Goal: Check status: Verify the current state of an ongoing process or item

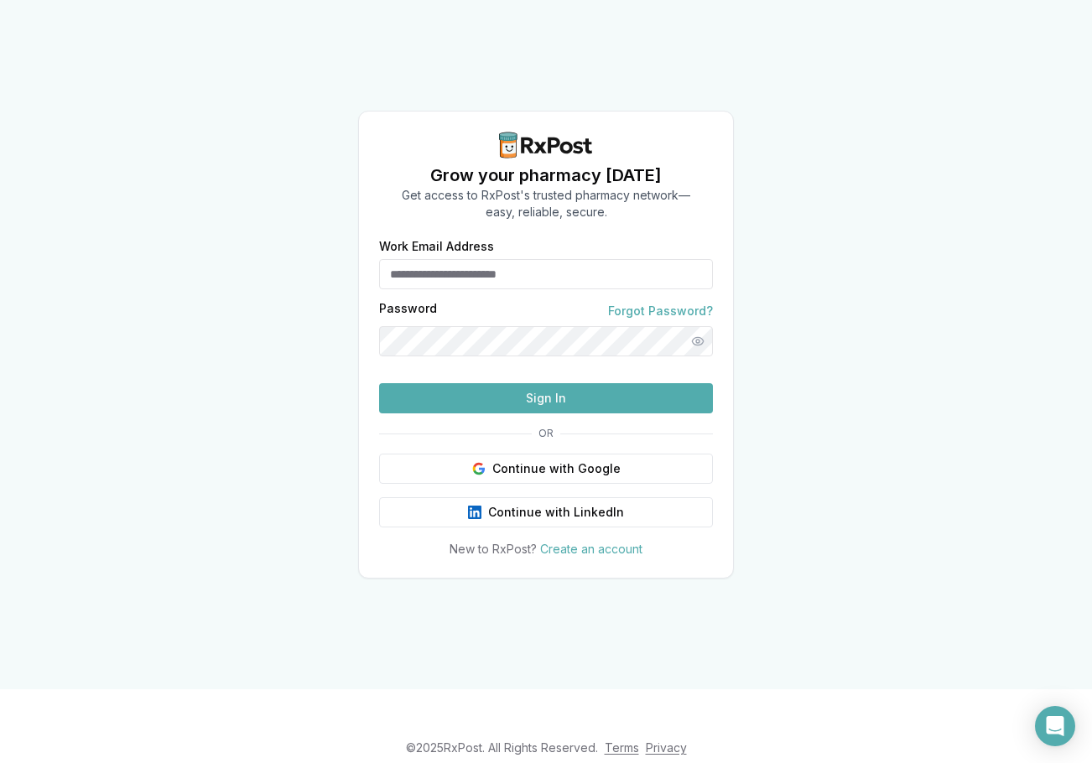
type input "**********"
click at [542, 413] on button "Sign In" at bounding box center [546, 398] width 334 height 30
click at [510, 413] on button "Sign In" at bounding box center [546, 398] width 334 height 30
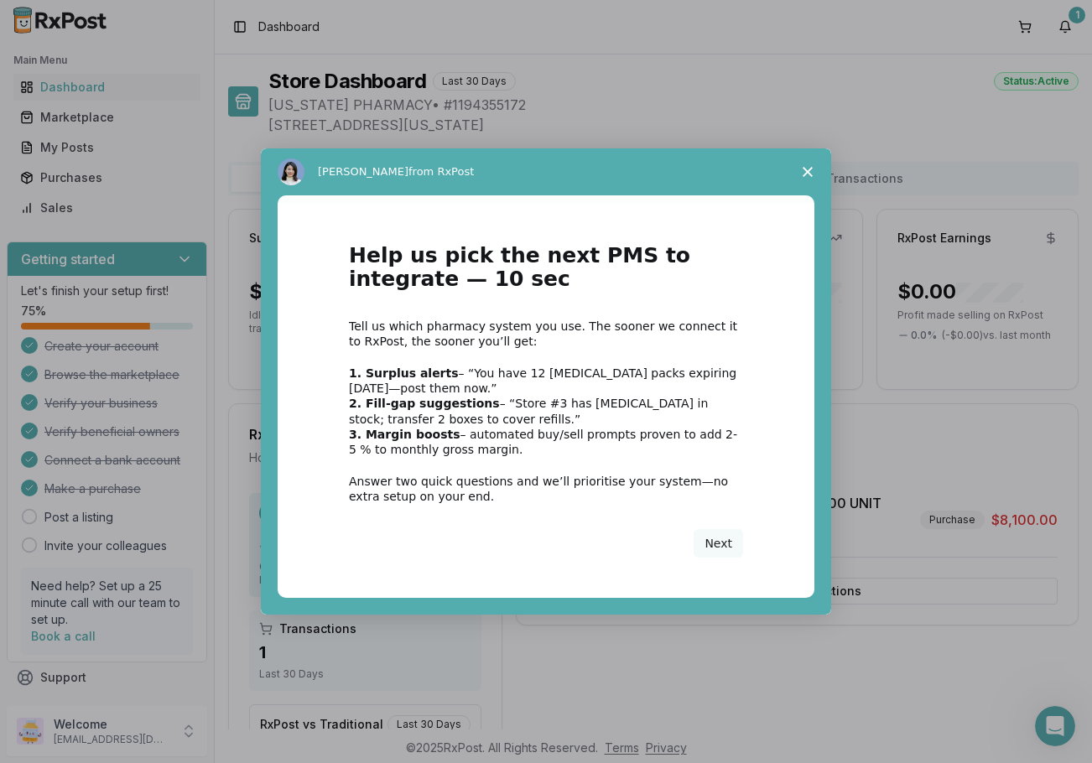
click at [807, 175] on icon "Close survey" at bounding box center [807, 172] width 10 height 10
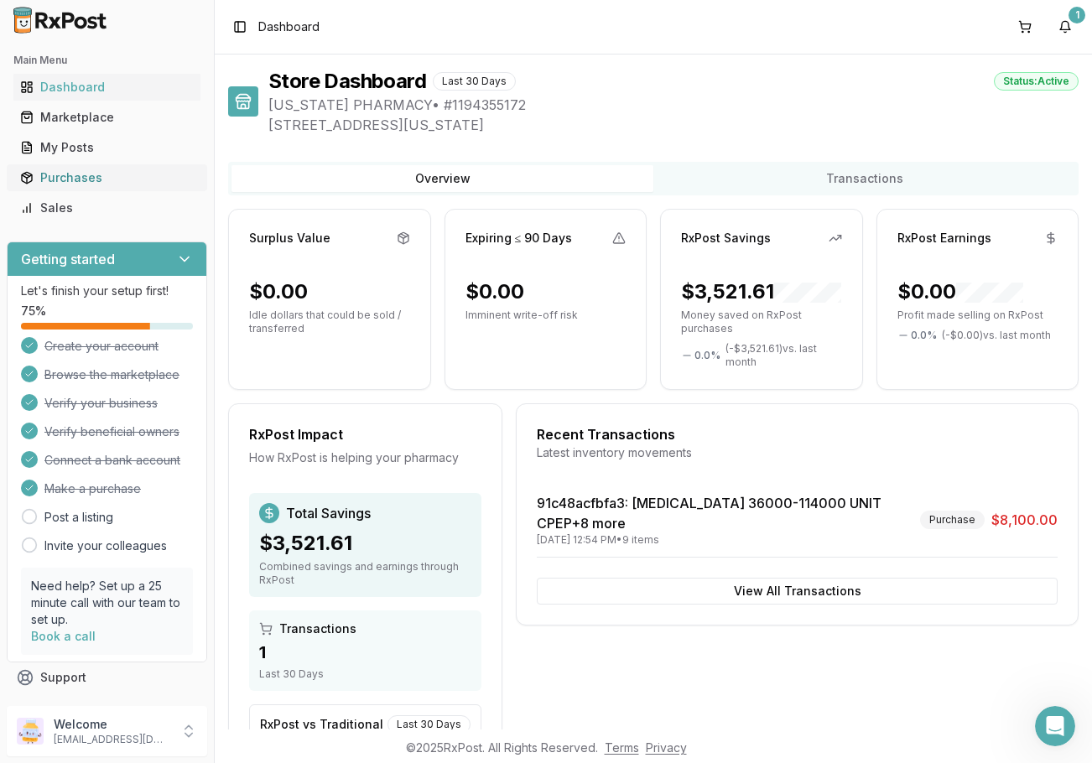
click at [91, 180] on div "Purchases" at bounding box center [107, 177] width 174 height 17
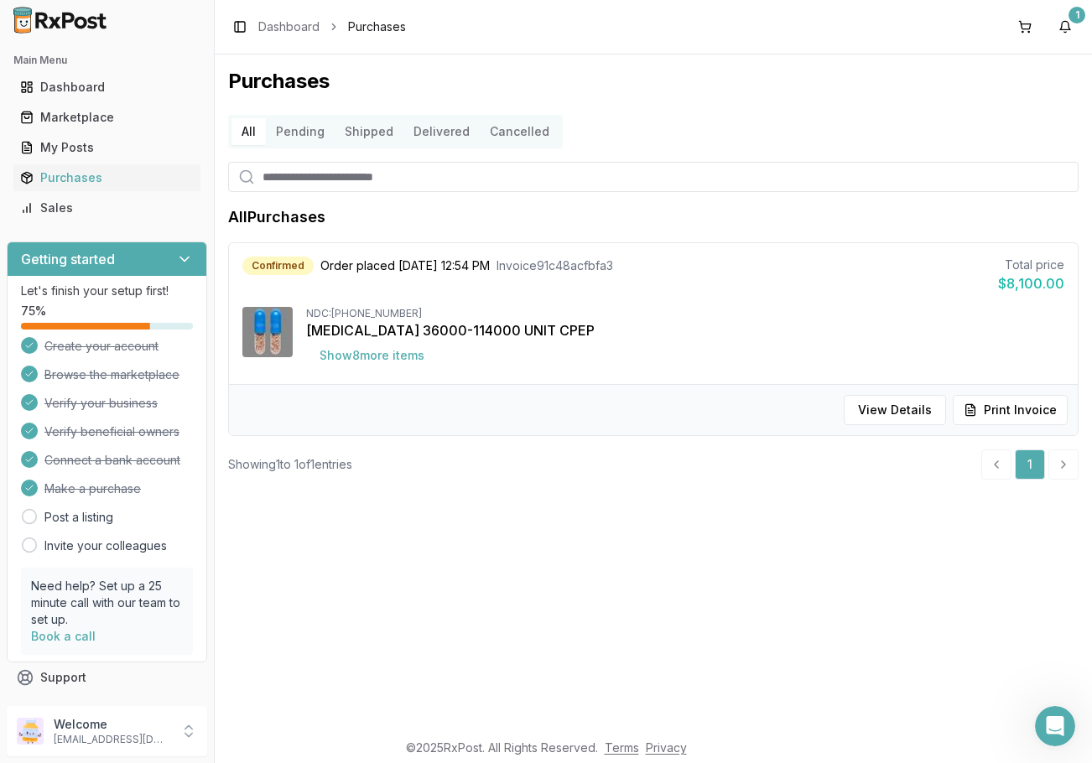
click at [431, 334] on div "[MEDICAL_DATA] 36000-114000 UNIT CPEP" at bounding box center [685, 330] width 758 height 20
click at [380, 335] on div "[MEDICAL_DATA] 36000-114000 UNIT CPEP" at bounding box center [685, 330] width 758 height 20
click at [335, 132] on button "Shipped" at bounding box center [369, 131] width 69 height 27
click at [297, 134] on button "Pending" at bounding box center [300, 131] width 69 height 27
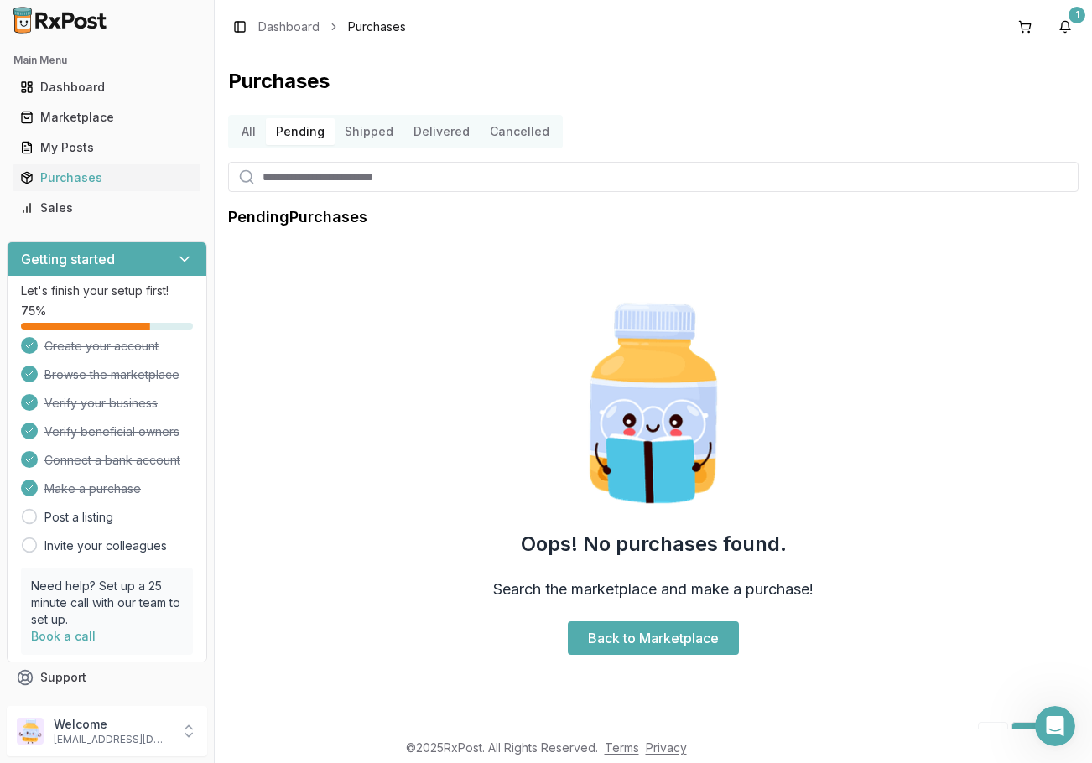
click at [358, 142] on button "Shipped" at bounding box center [369, 131] width 69 height 27
